Goal: Information Seeking & Learning: Learn about a topic

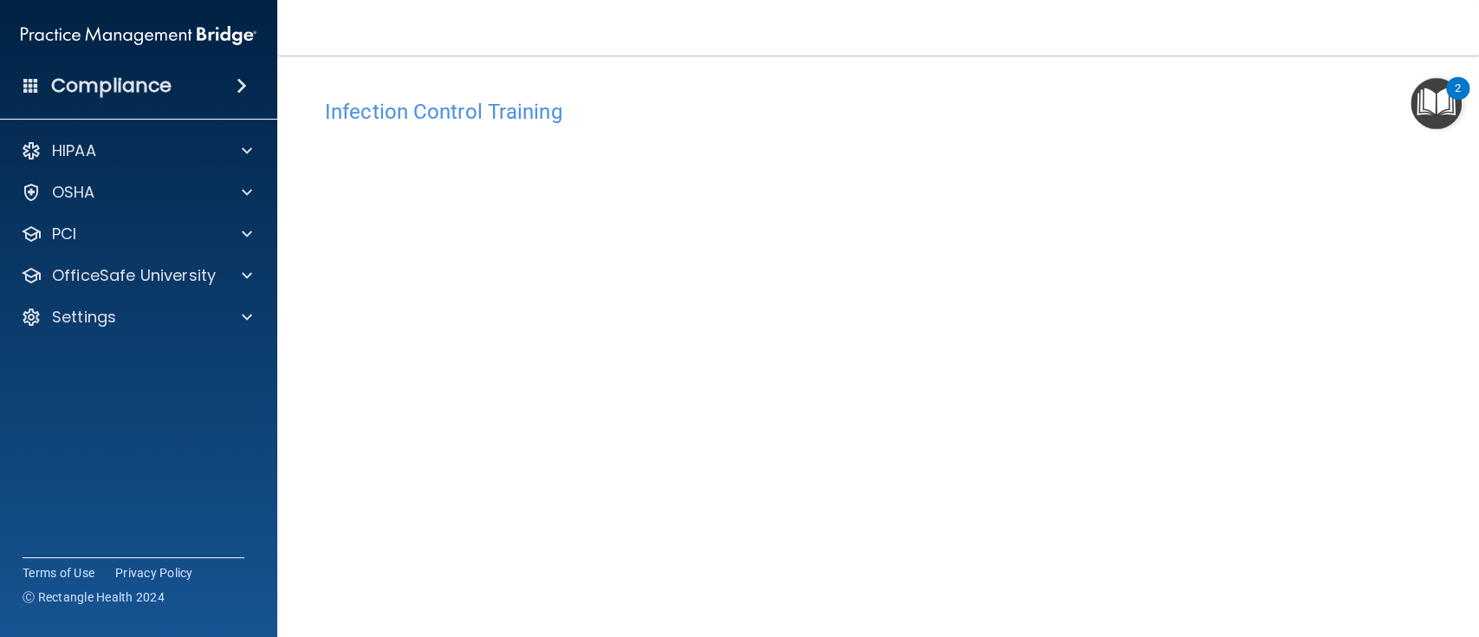
scroll to position [104, 0]
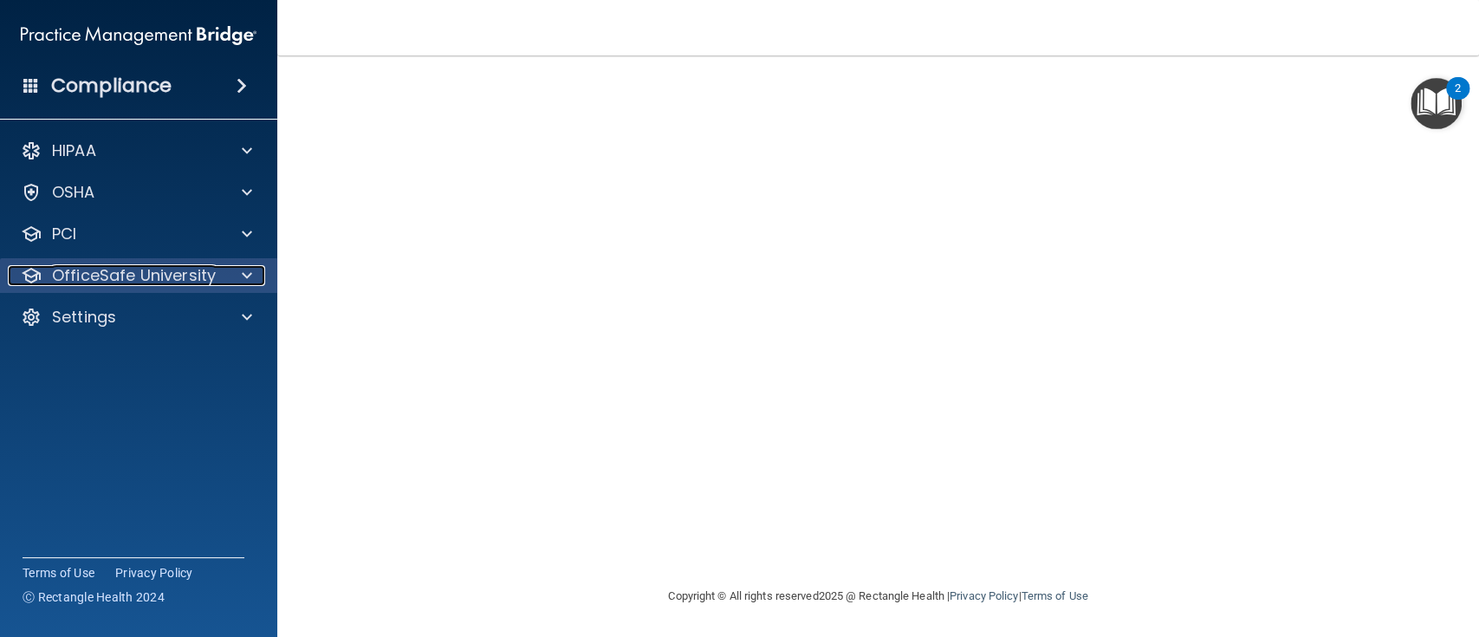
click at [247, 273] on span at bounding box center [247, 275] width 10 height 21
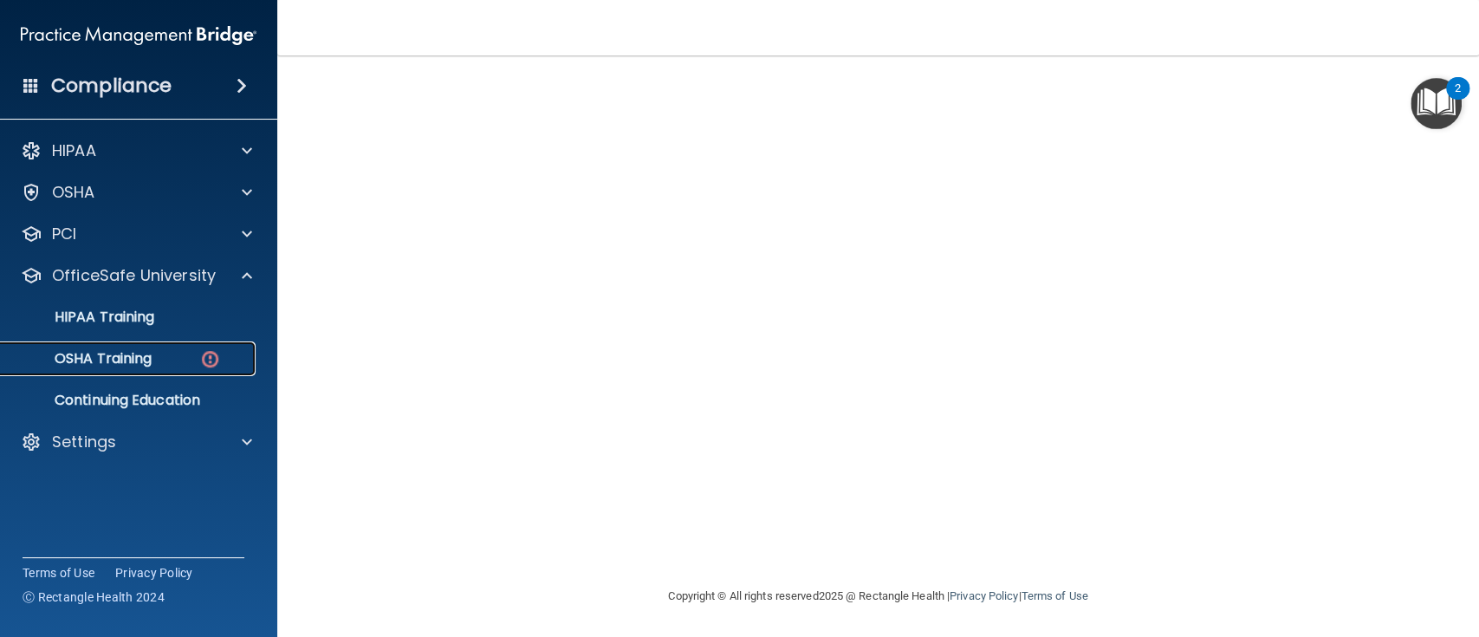
click at [207, 357] on img at bounding box center [210, 359] width 22 height 22
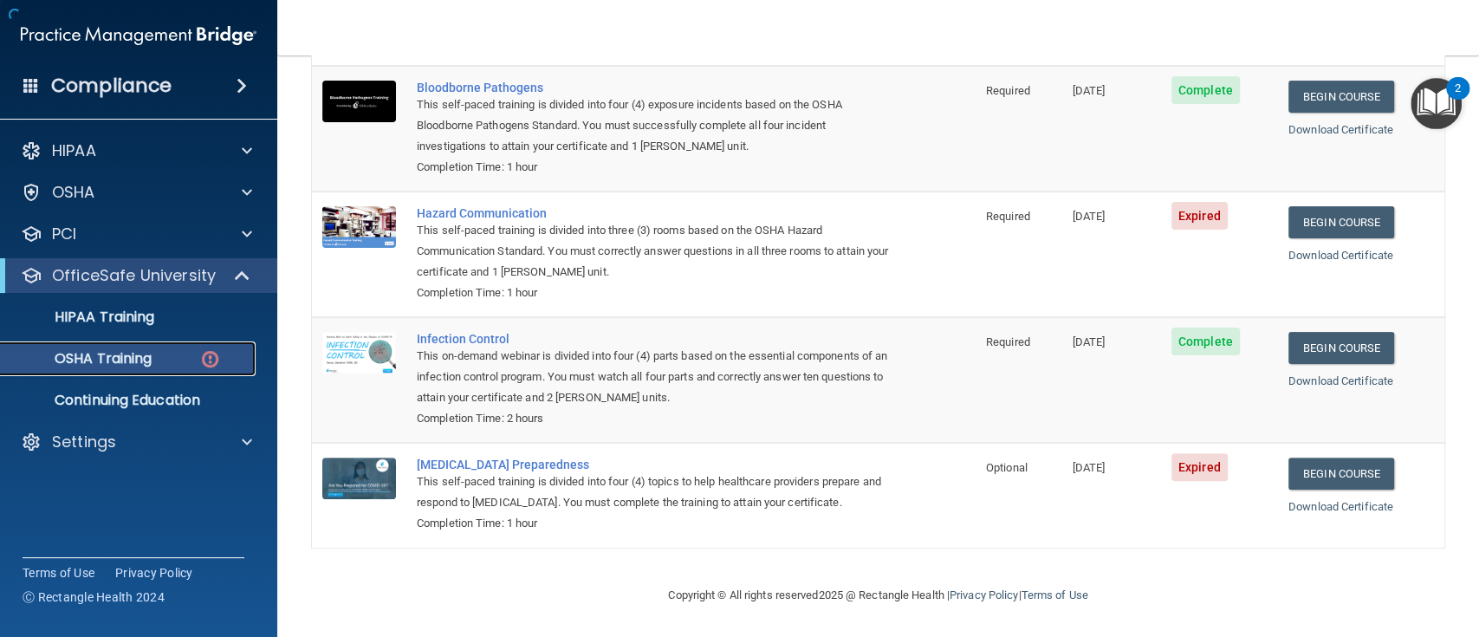
scroll to position [201, 0]
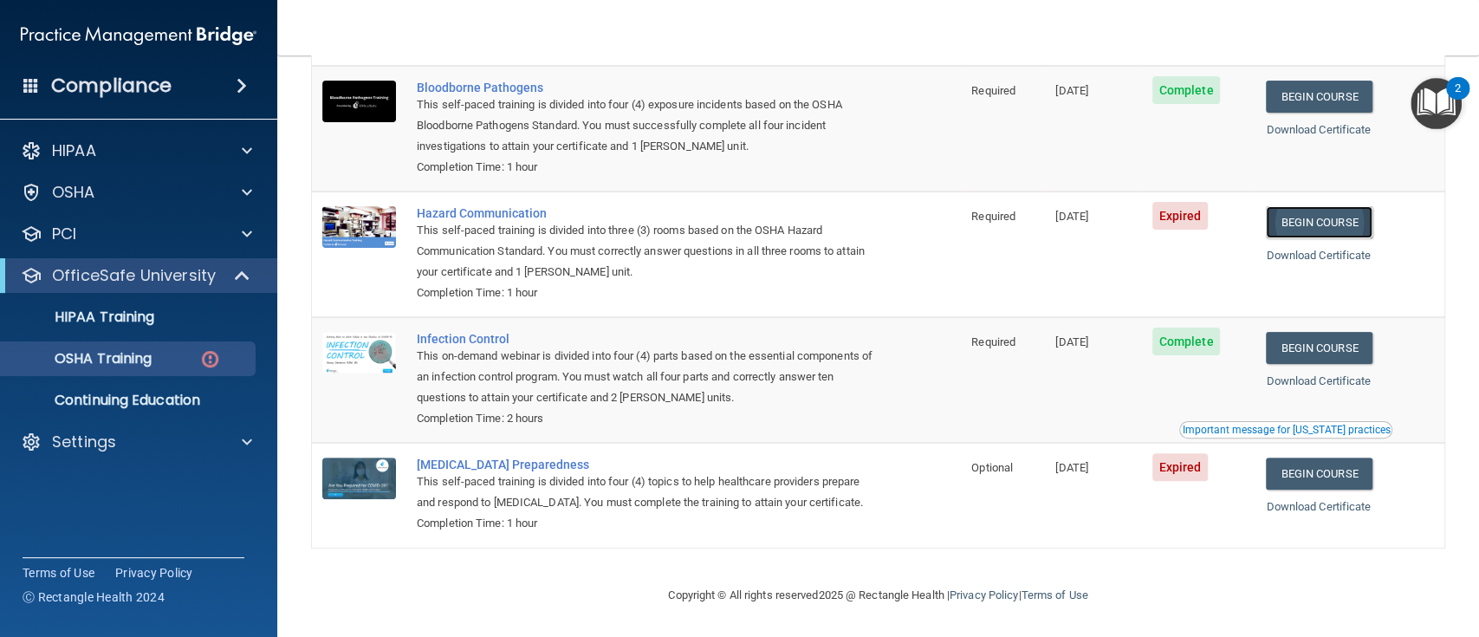
click at [1309, 206] on link "Begin Course" at bounding box center [1319, 222] width 106 height 32
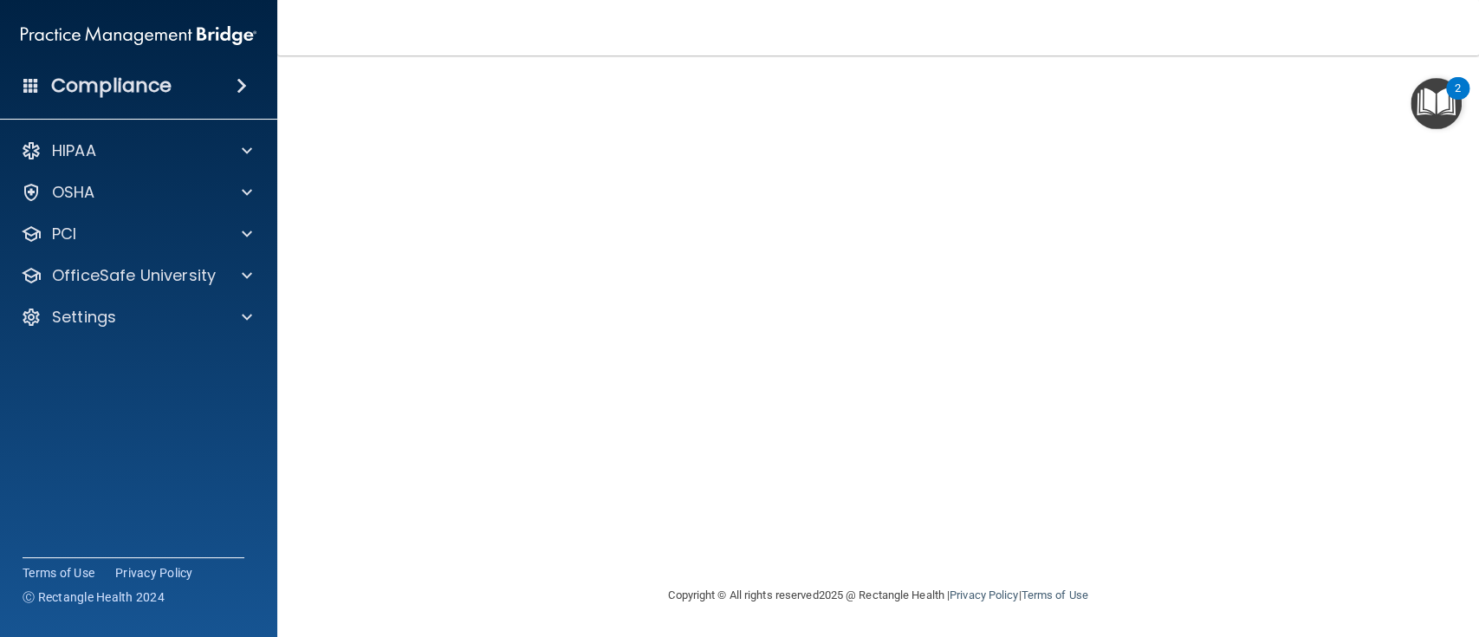
scroll to position [14, 0]
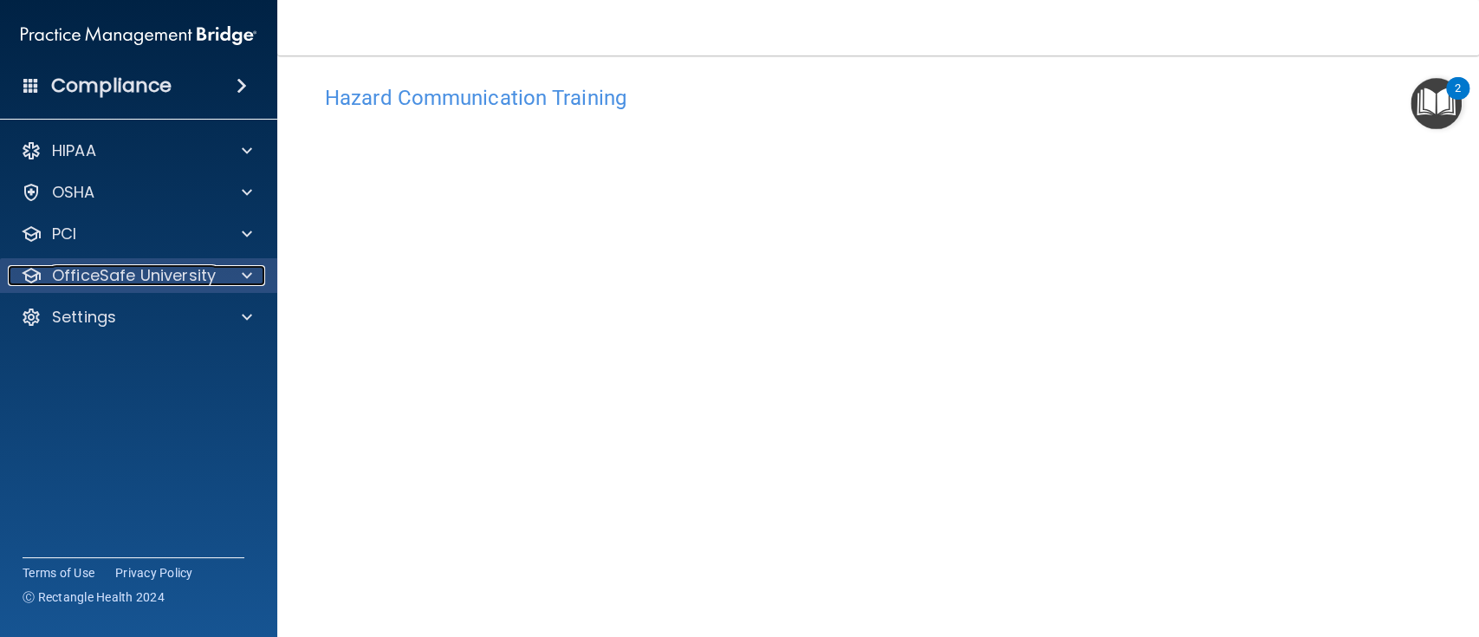
click at [127, 281] on p "OfficeSafe University" at bounding box center [134, 275] width 164 height 21
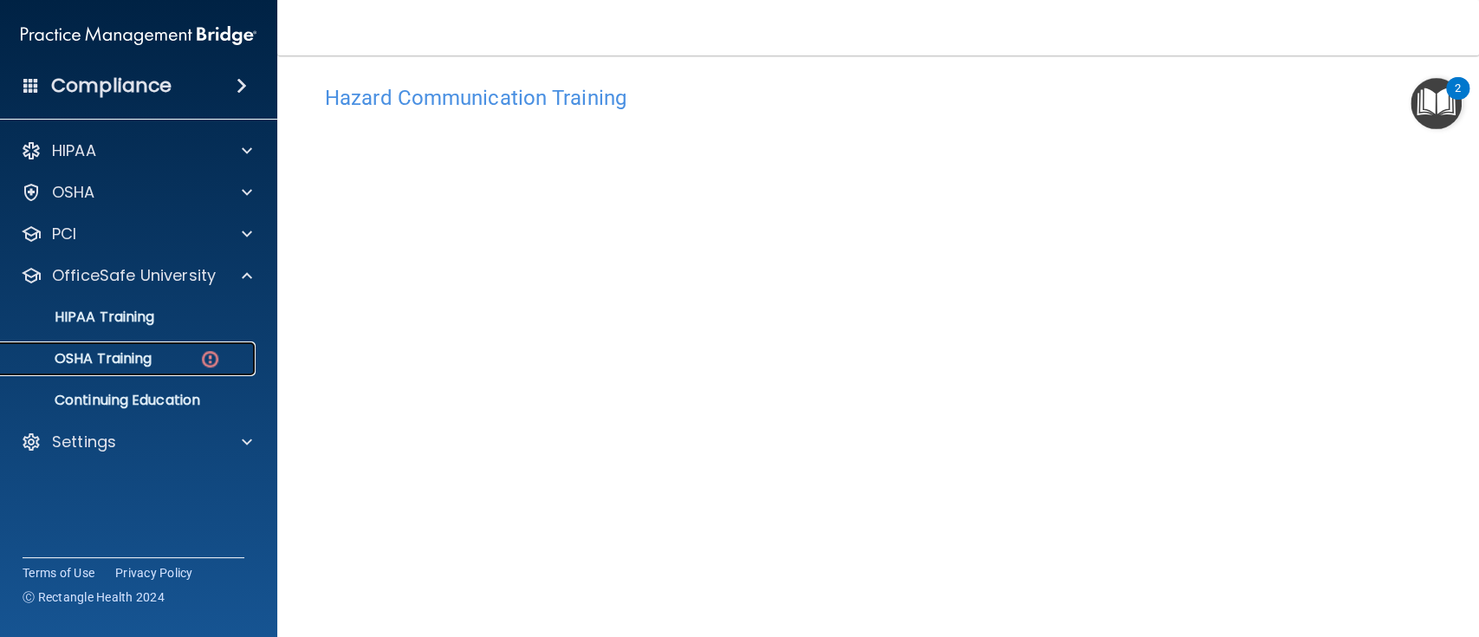
click at [152, 357] on p "OSHA Training" at bounding box center [81, 358] width 140 height 17
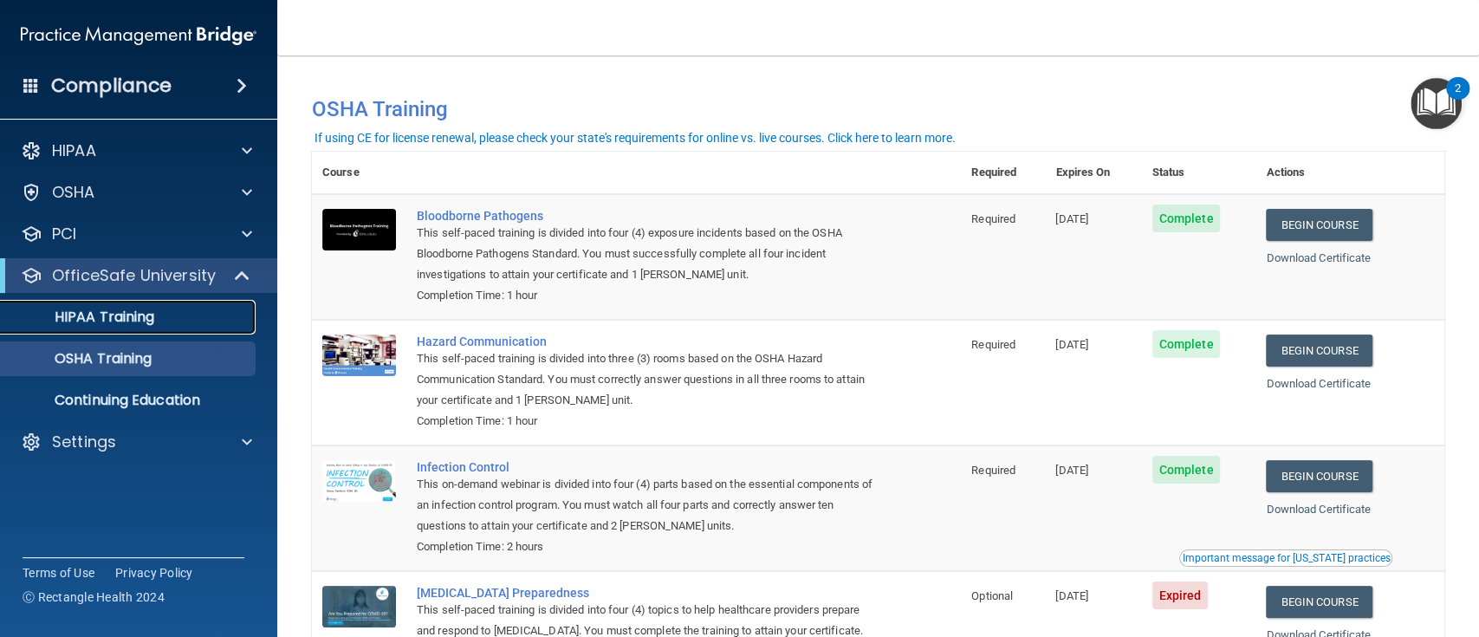
click at [109, 312] on p "HIPAA Training" at bounding box center [82, 317] width 143 height 17
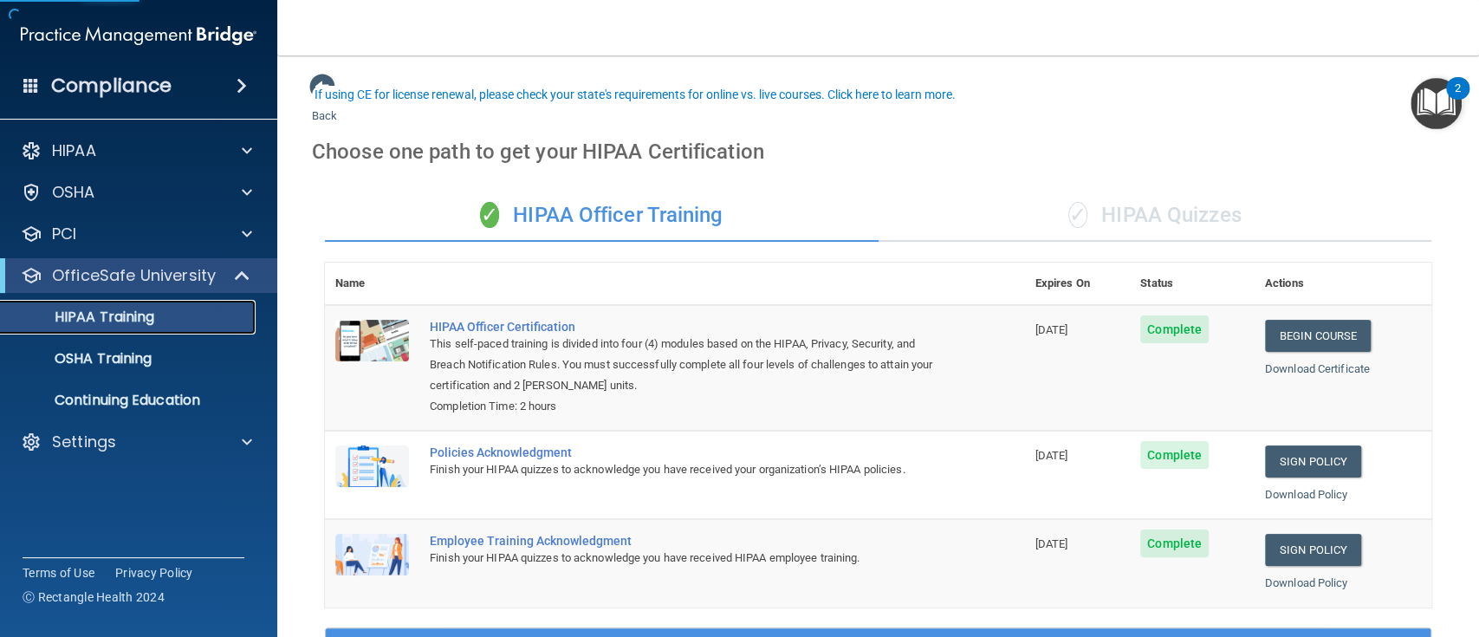
scroll to position [527, 0]
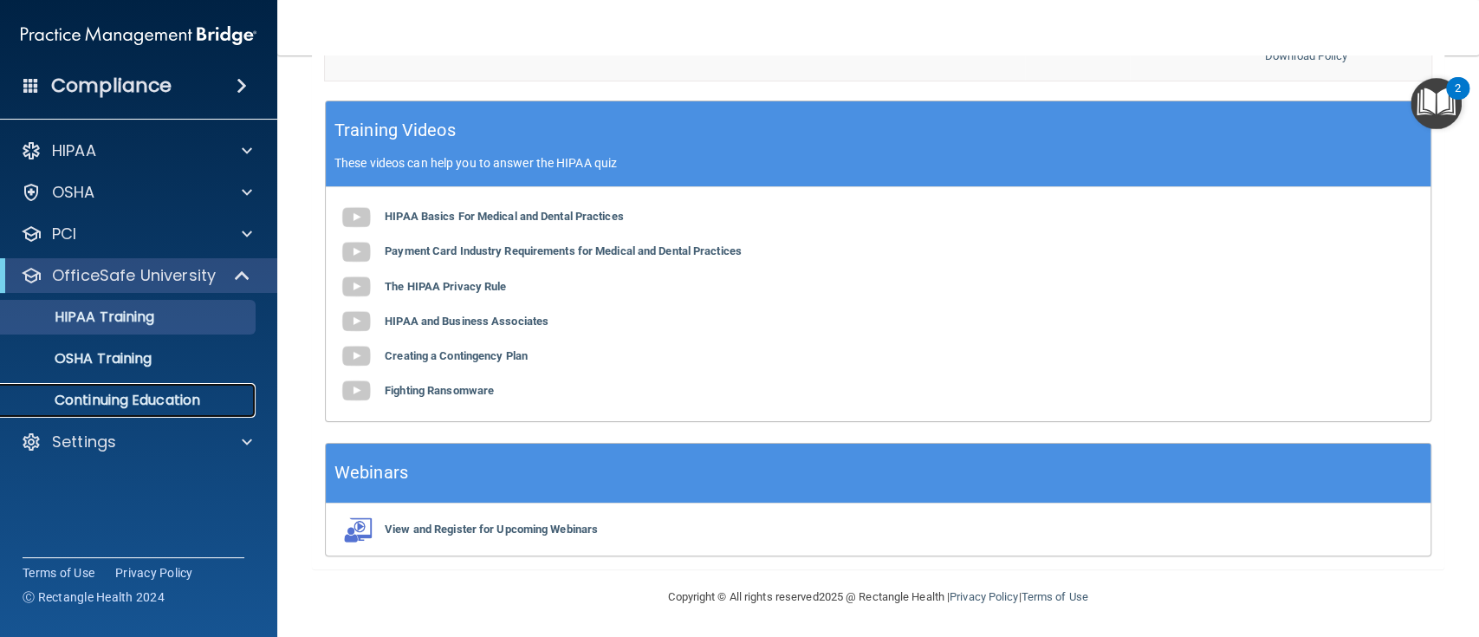
click at [133, 400] on p "Continuing Education" at bounding box center [129, 400] width 237 height 17
